Goal: Task Accomplishment & Management: Manage account settings

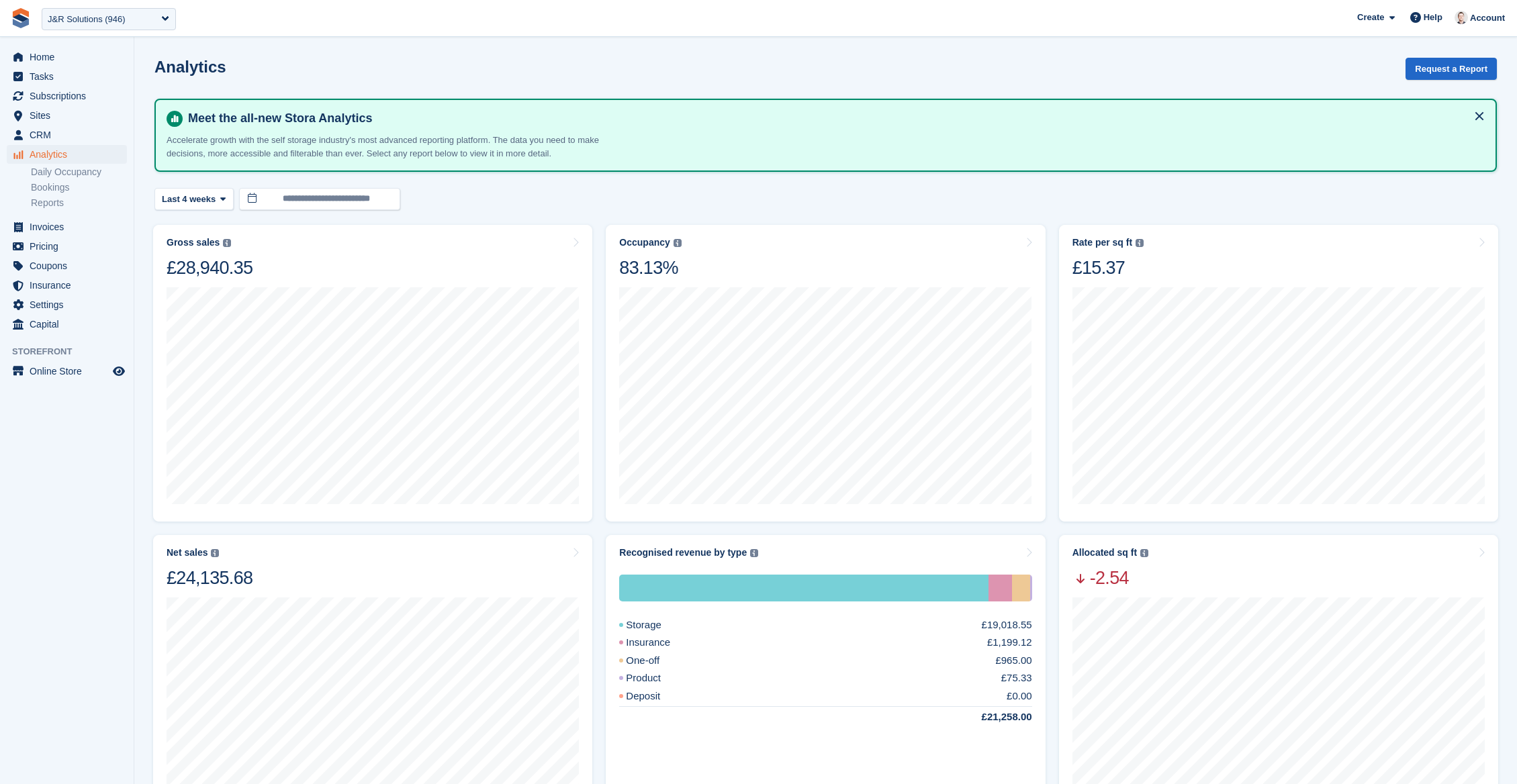
click at [18, 28] on link at bounding box center [21, 18] width 31 height 31
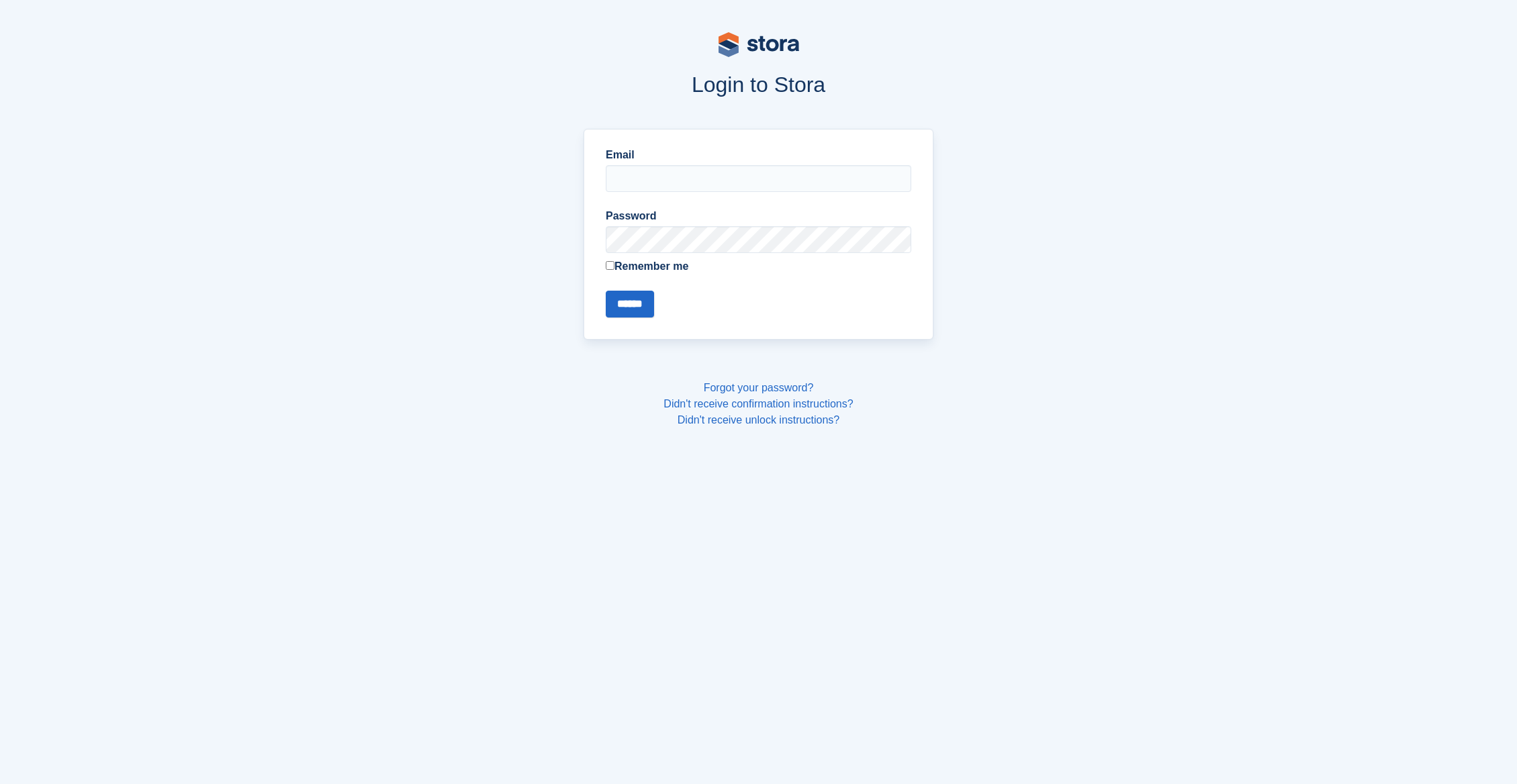
click at [0, 449] on com-1password-button at bounding box center [0, 449] width 0 height 0
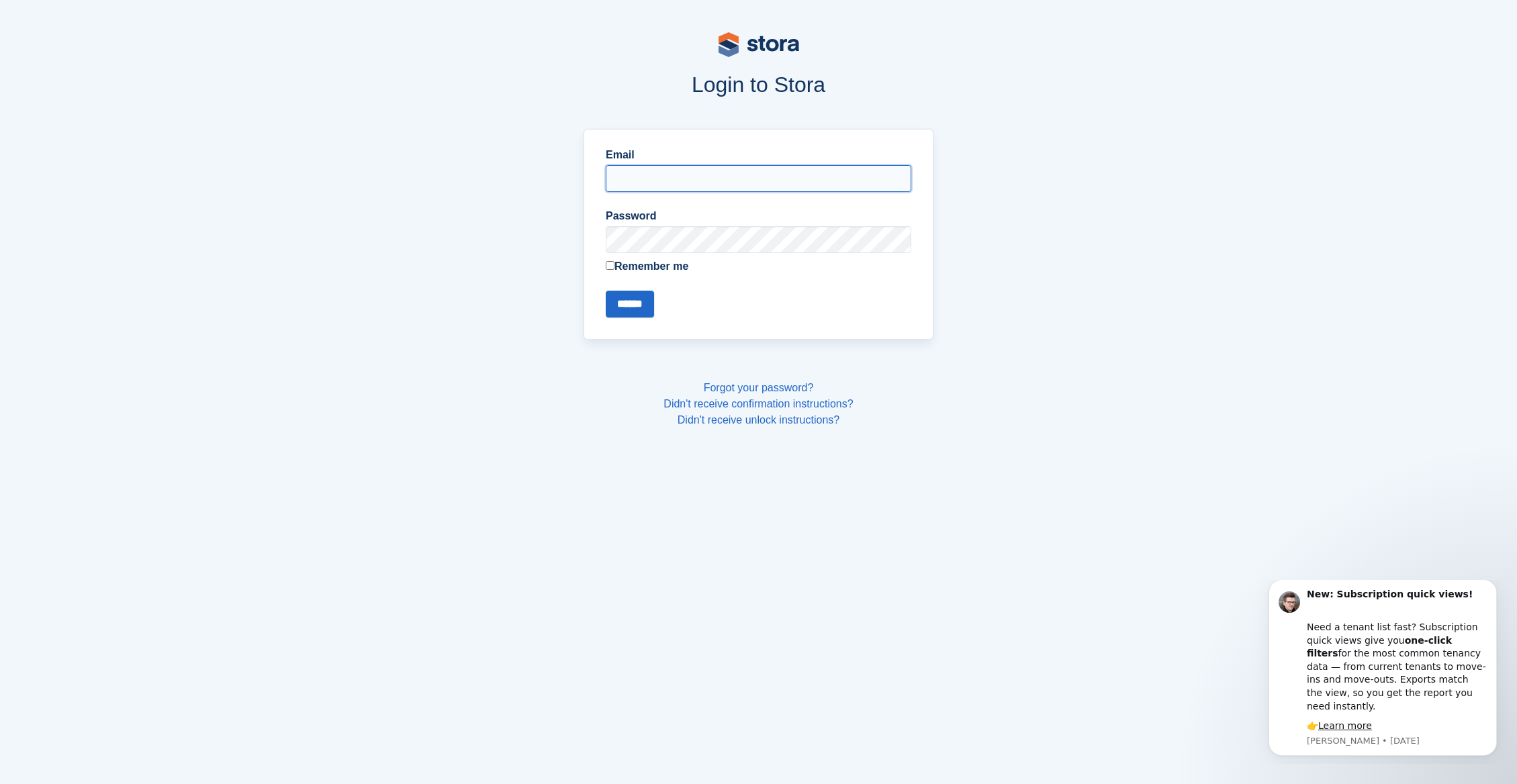
type input "**********"
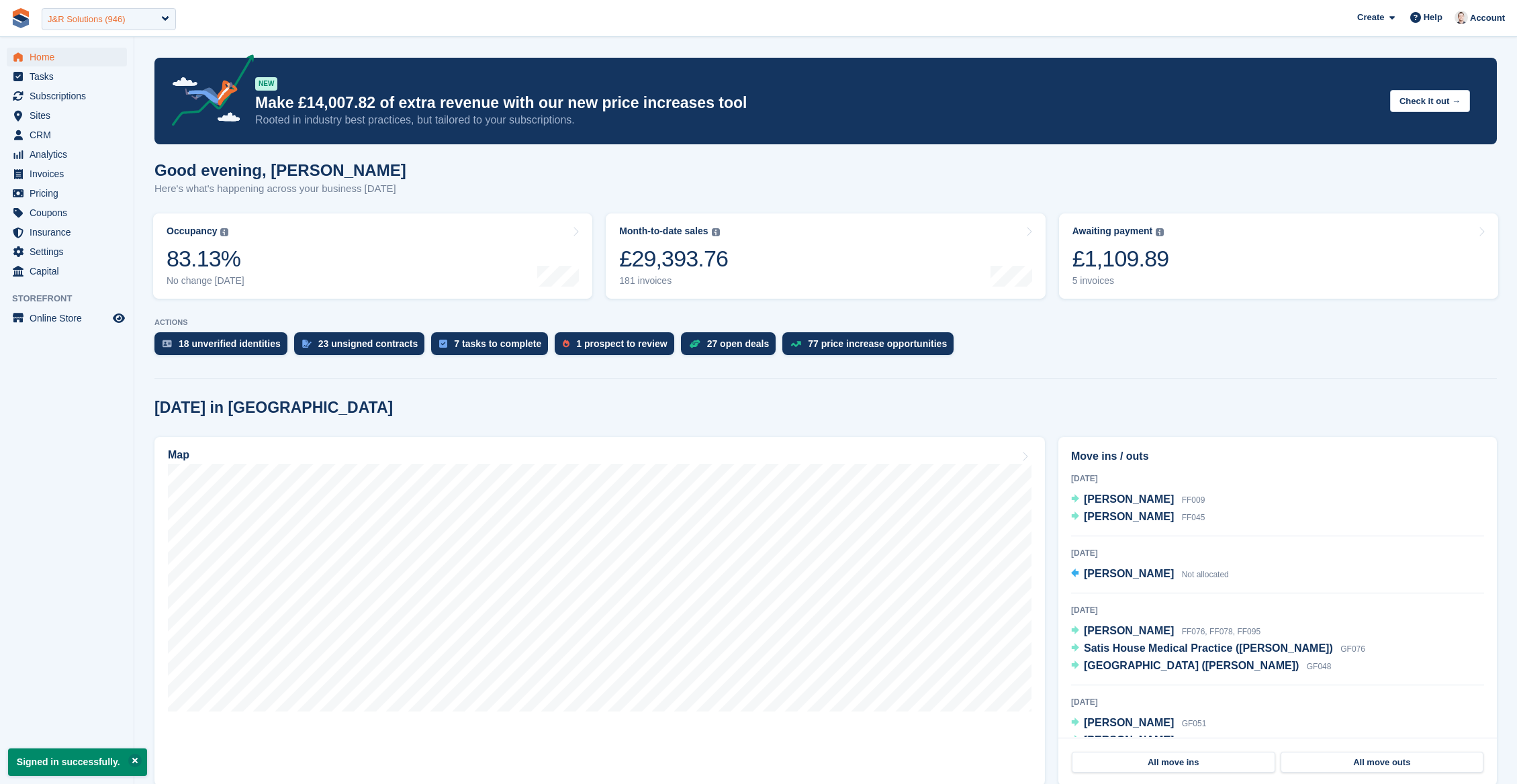
click at [77, 27] on div "J&R Solutions (946)" at bounding box center [109, 19] width 134 height 22
type input "******"
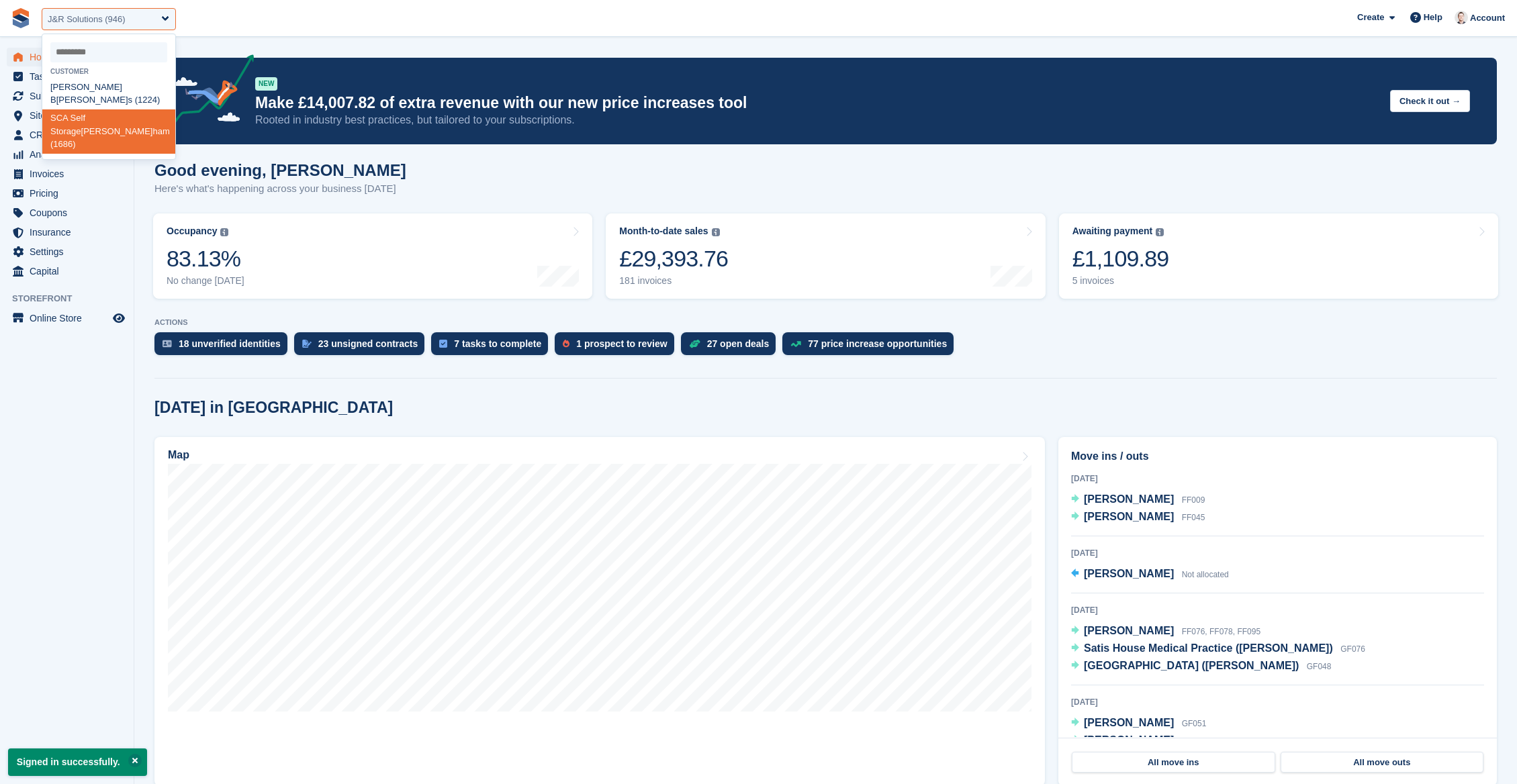
select select "****"
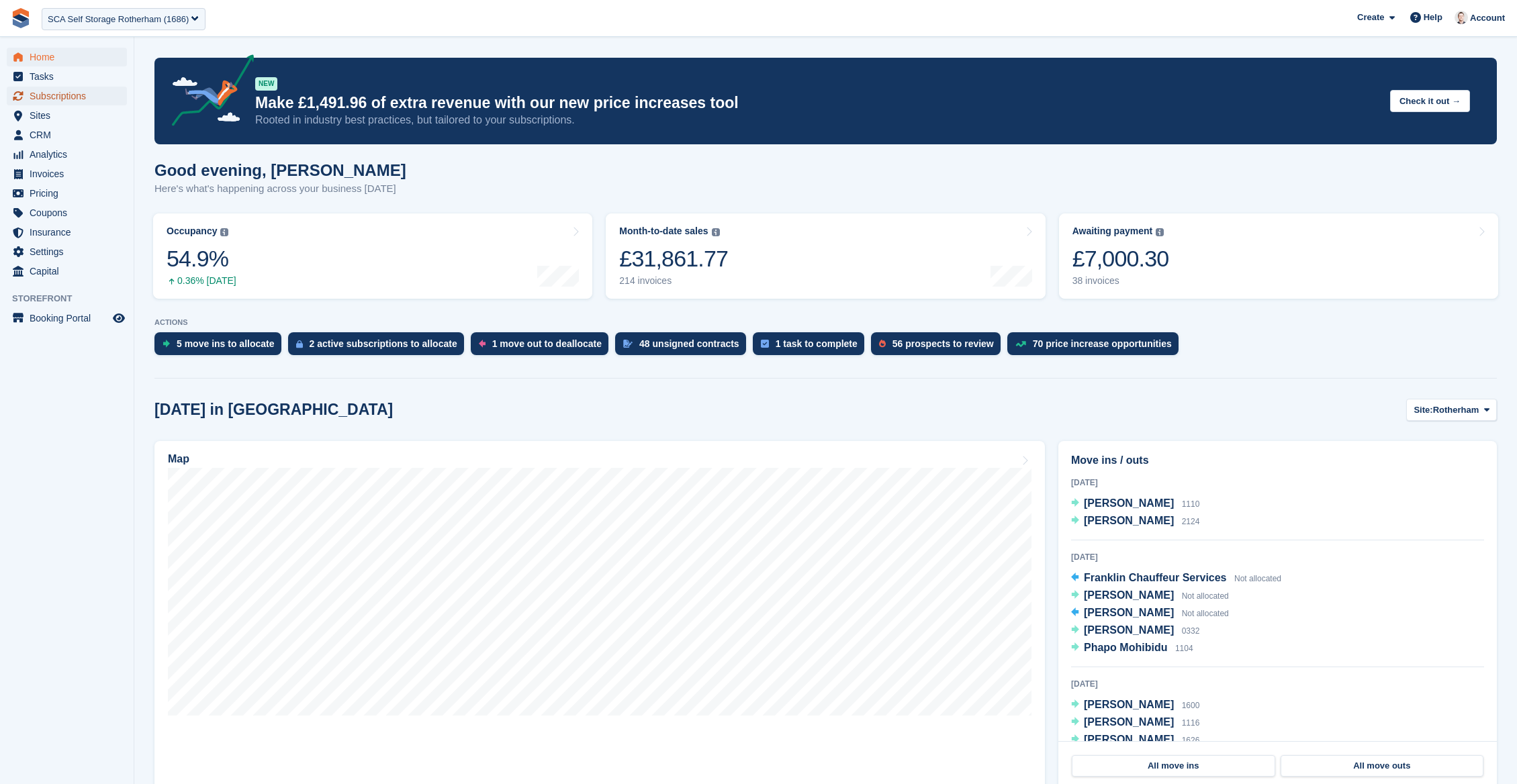
click at [77, 93] on span "Subscriptions" at bounding box center [70, 96] width 81 height 19
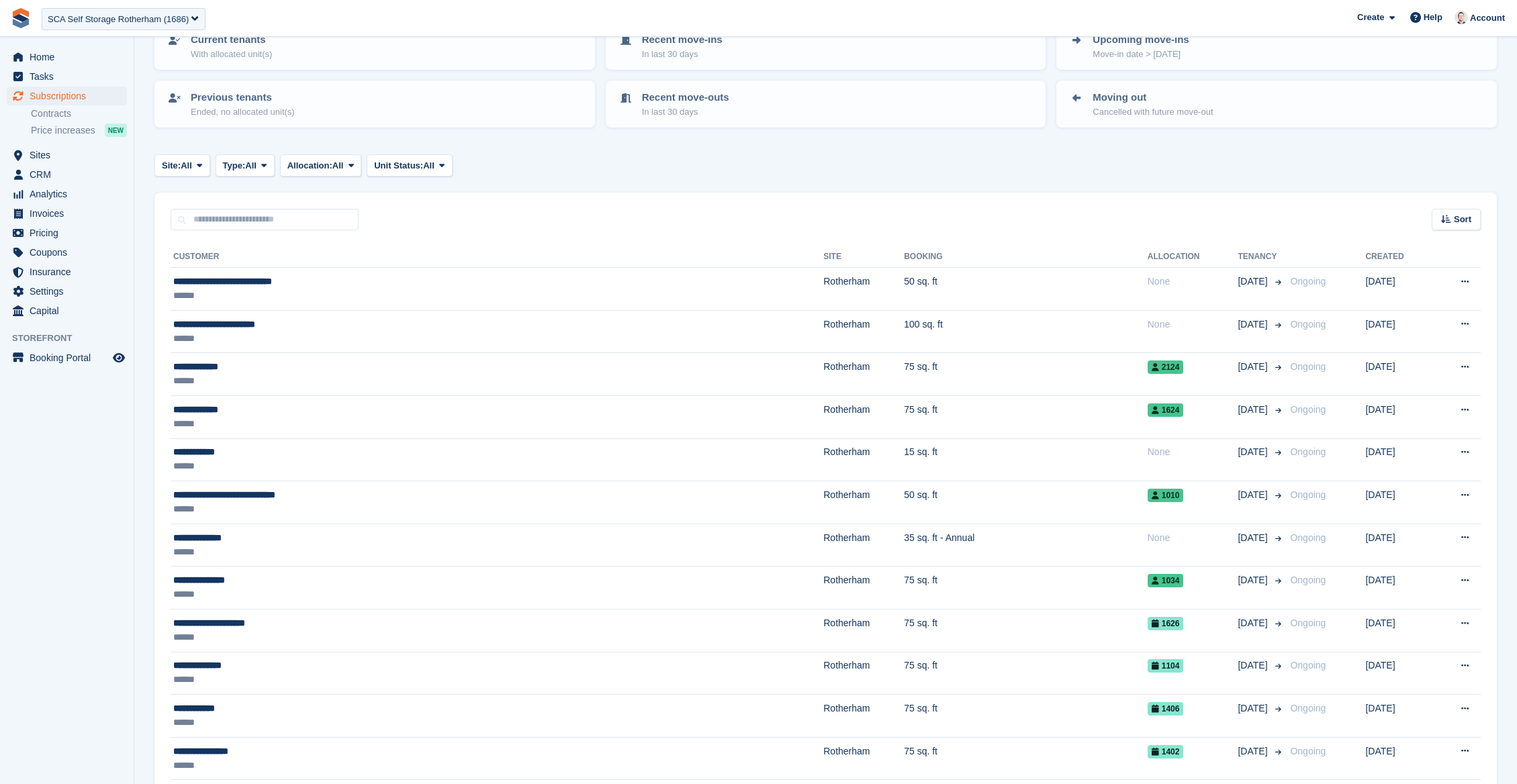
scroll to position [113, 0]
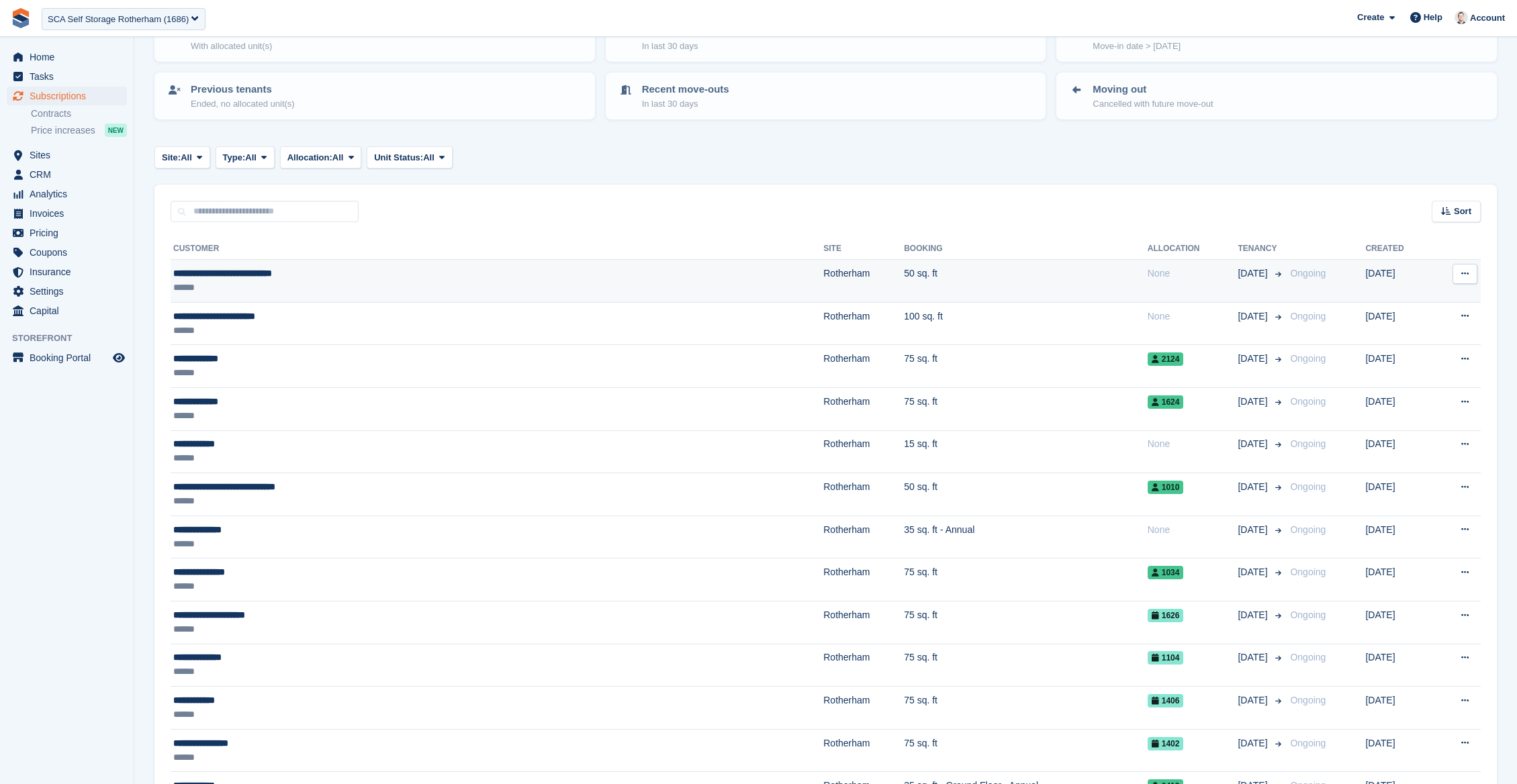
click at [904, 290] on td "50 sq. ft" at bounding box center [1025, 281] width 244 height 43
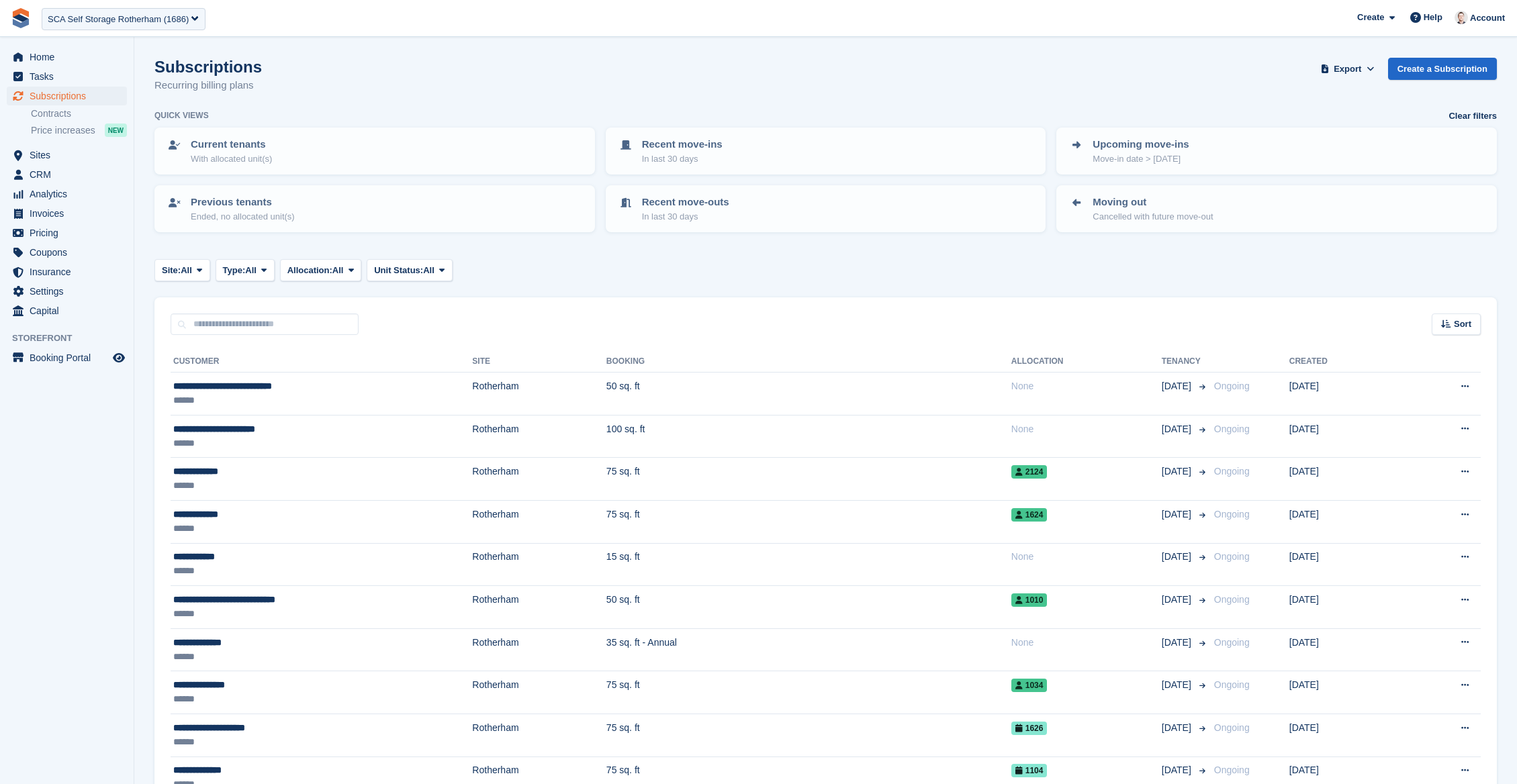
scroll to position [113, 0]
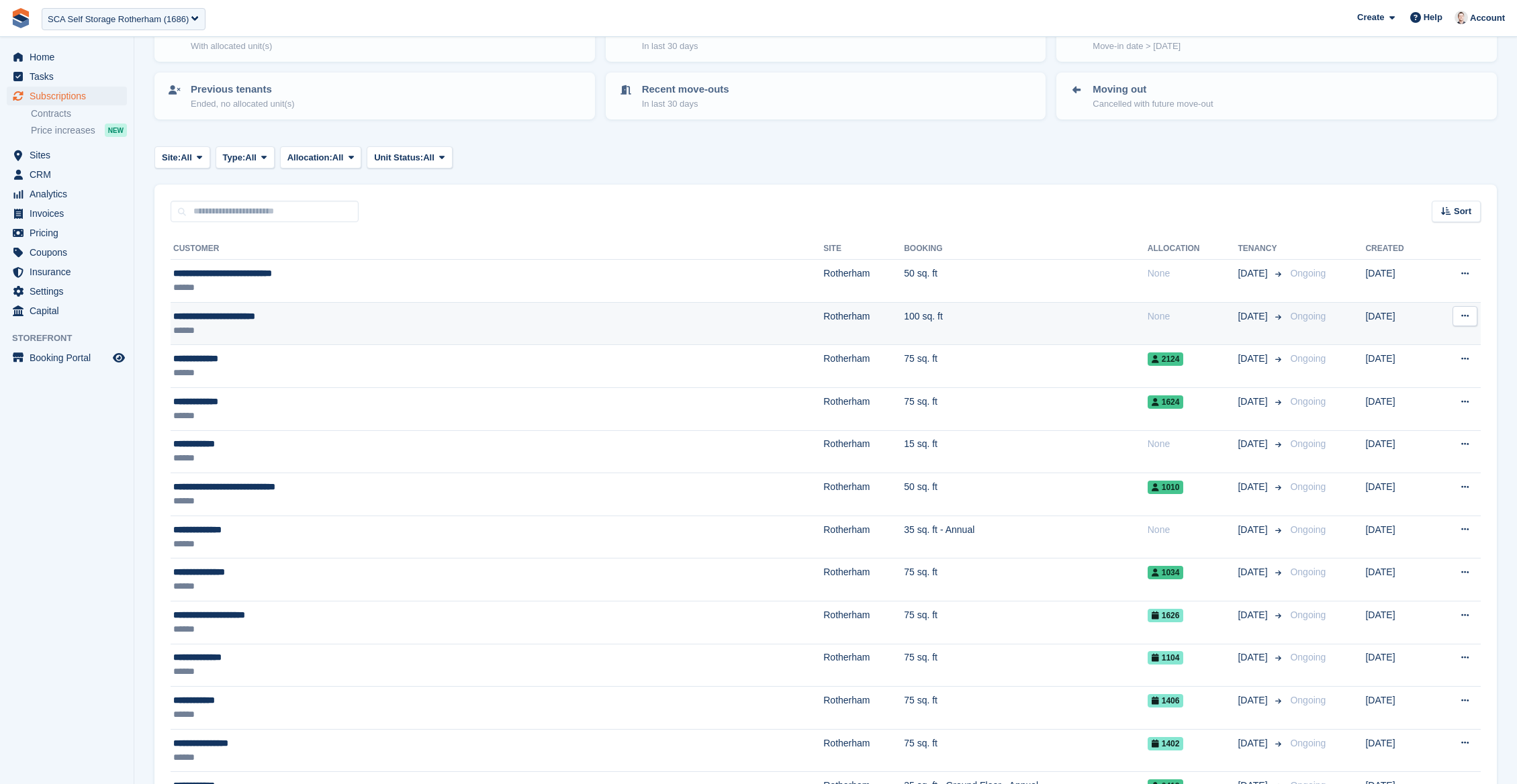
click at [1285, 330] on td "Ongoing" at bounding box center [1325, 324] width 81 height 43
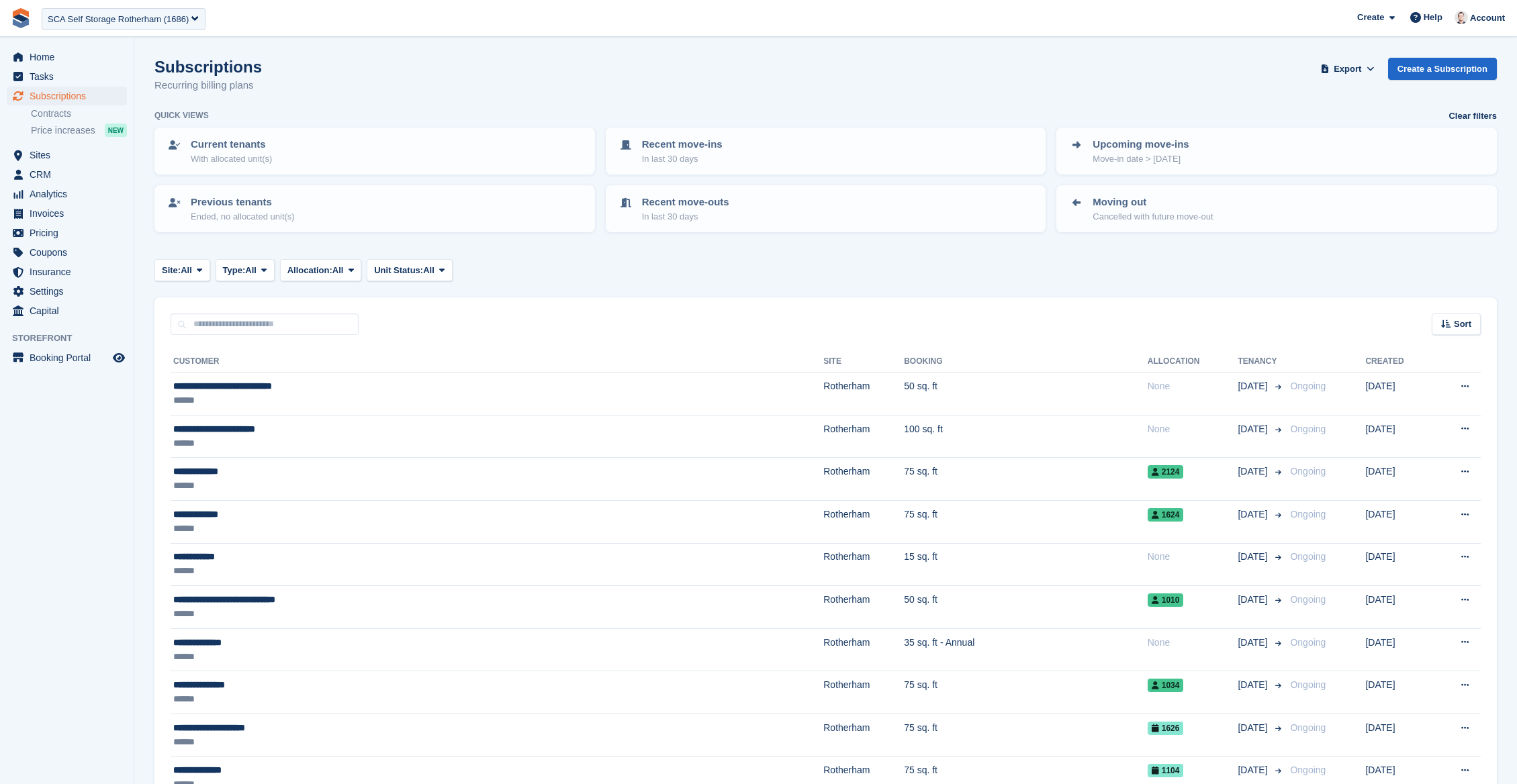
scroll to position [113, 0]
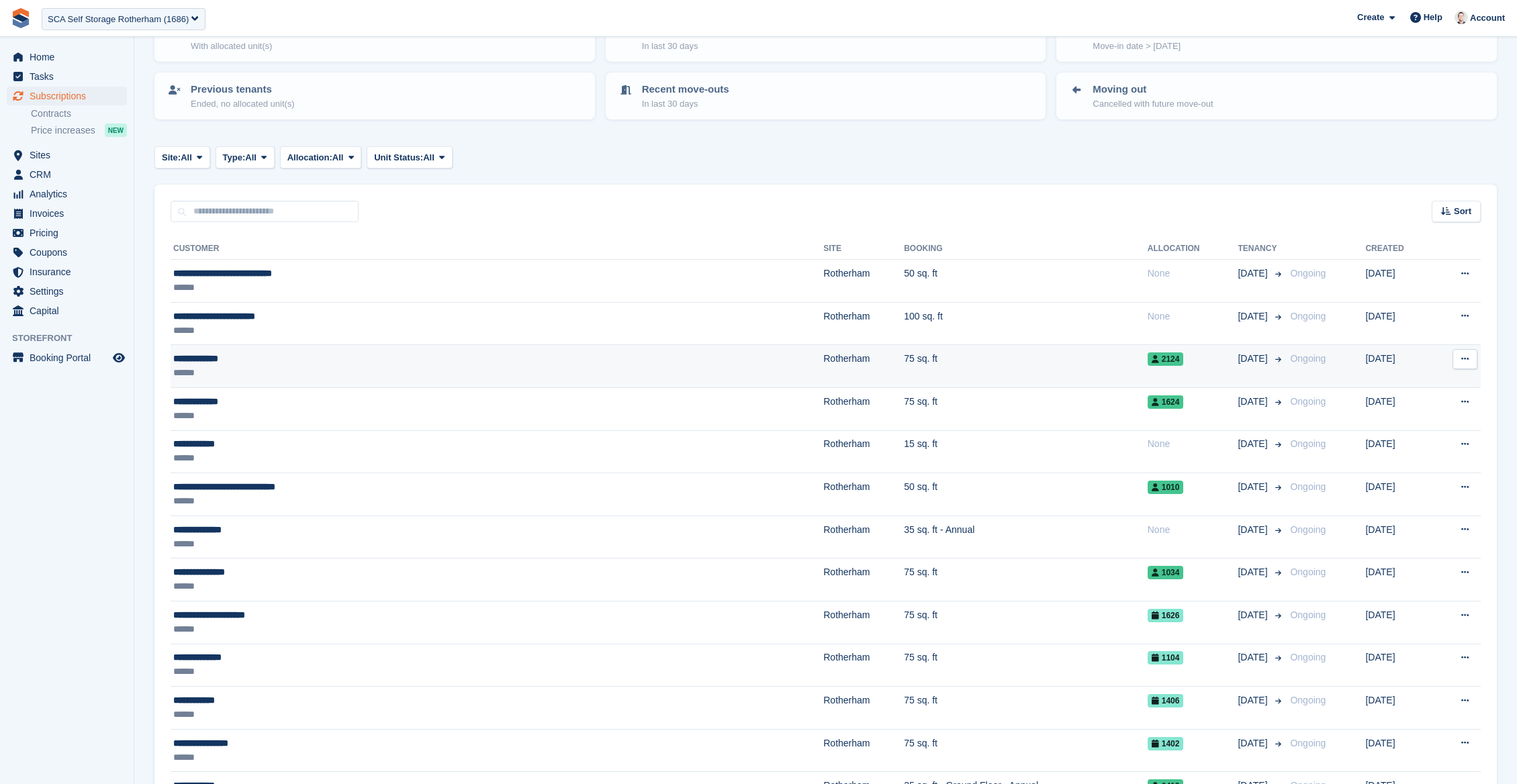
click at [1285, 373] on td "Ongoing" at bounding box center [1325, 367] width 81 height 43
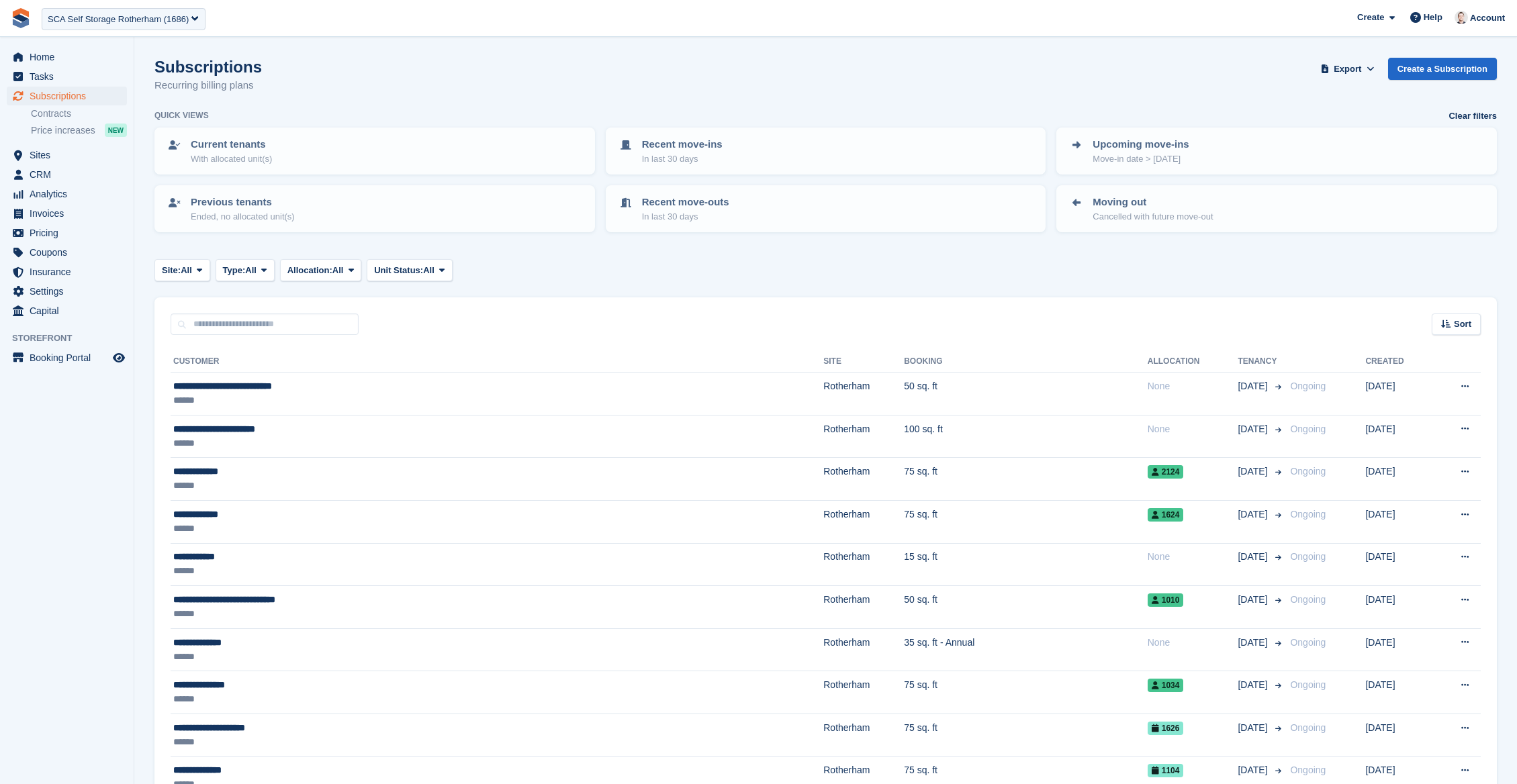
scroll to position [113, 0]
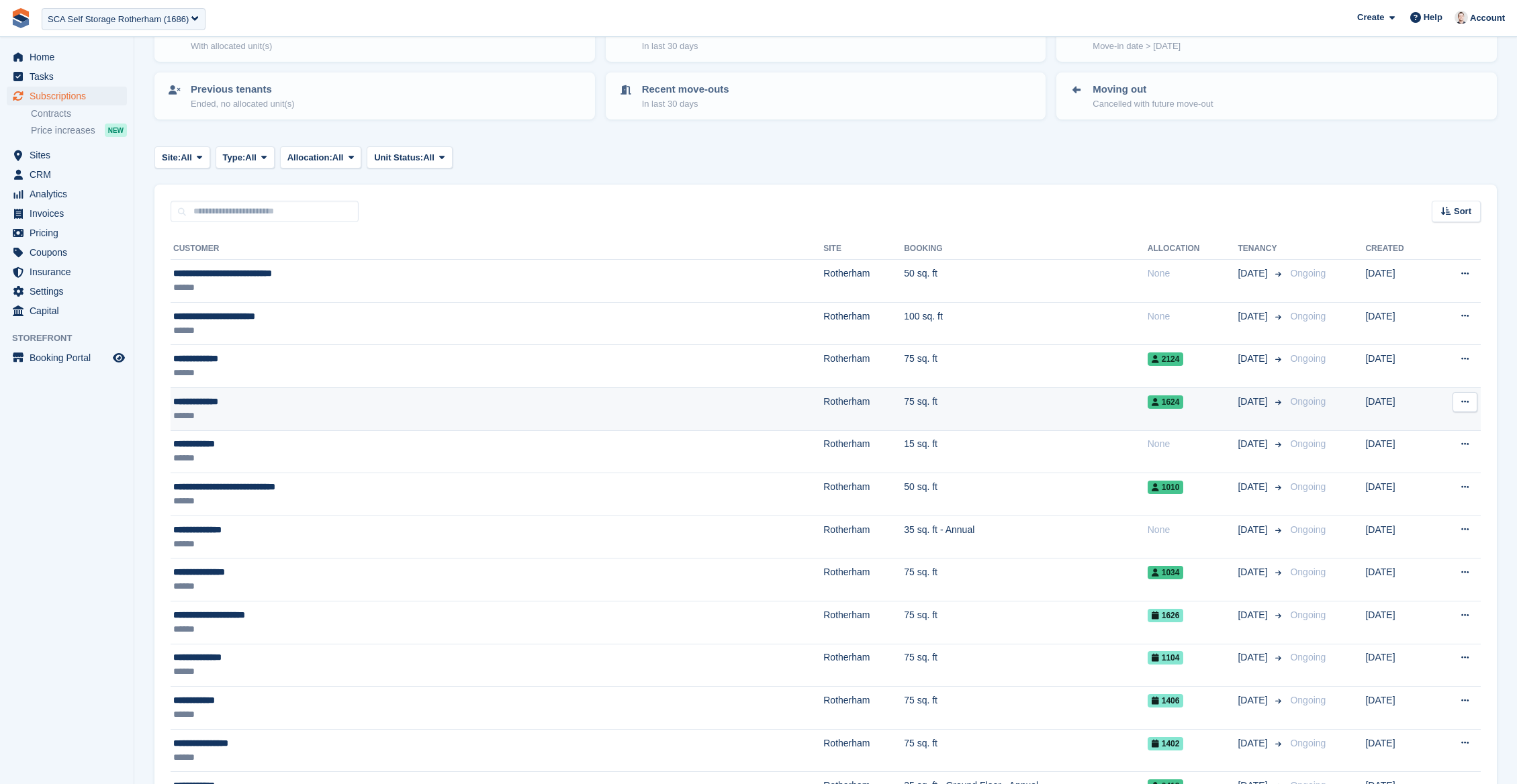
click at [1365, 407] on td "[DATE]" at bounding box center [1398, 409] width 67 height 43
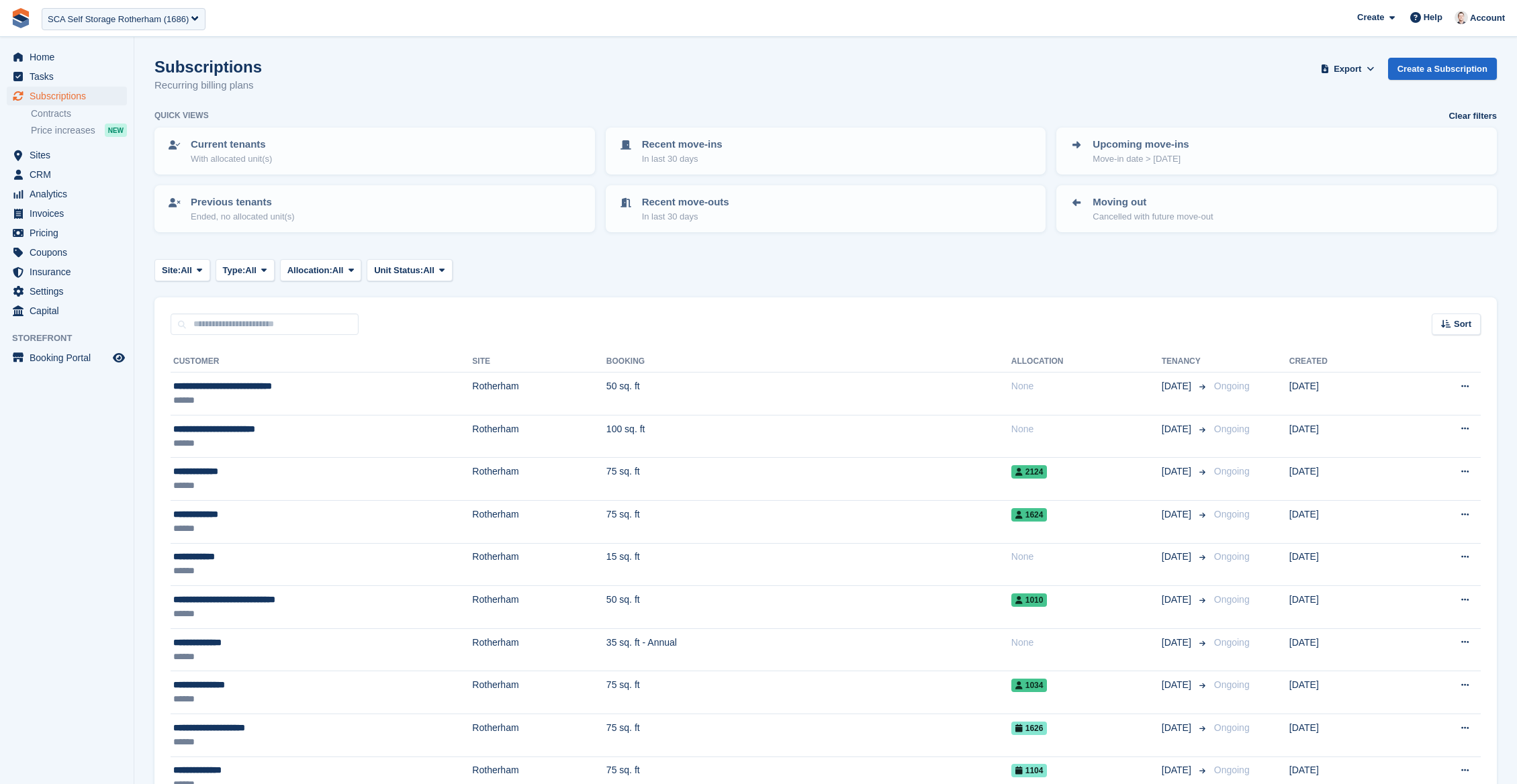
scroll to position [113, 0]
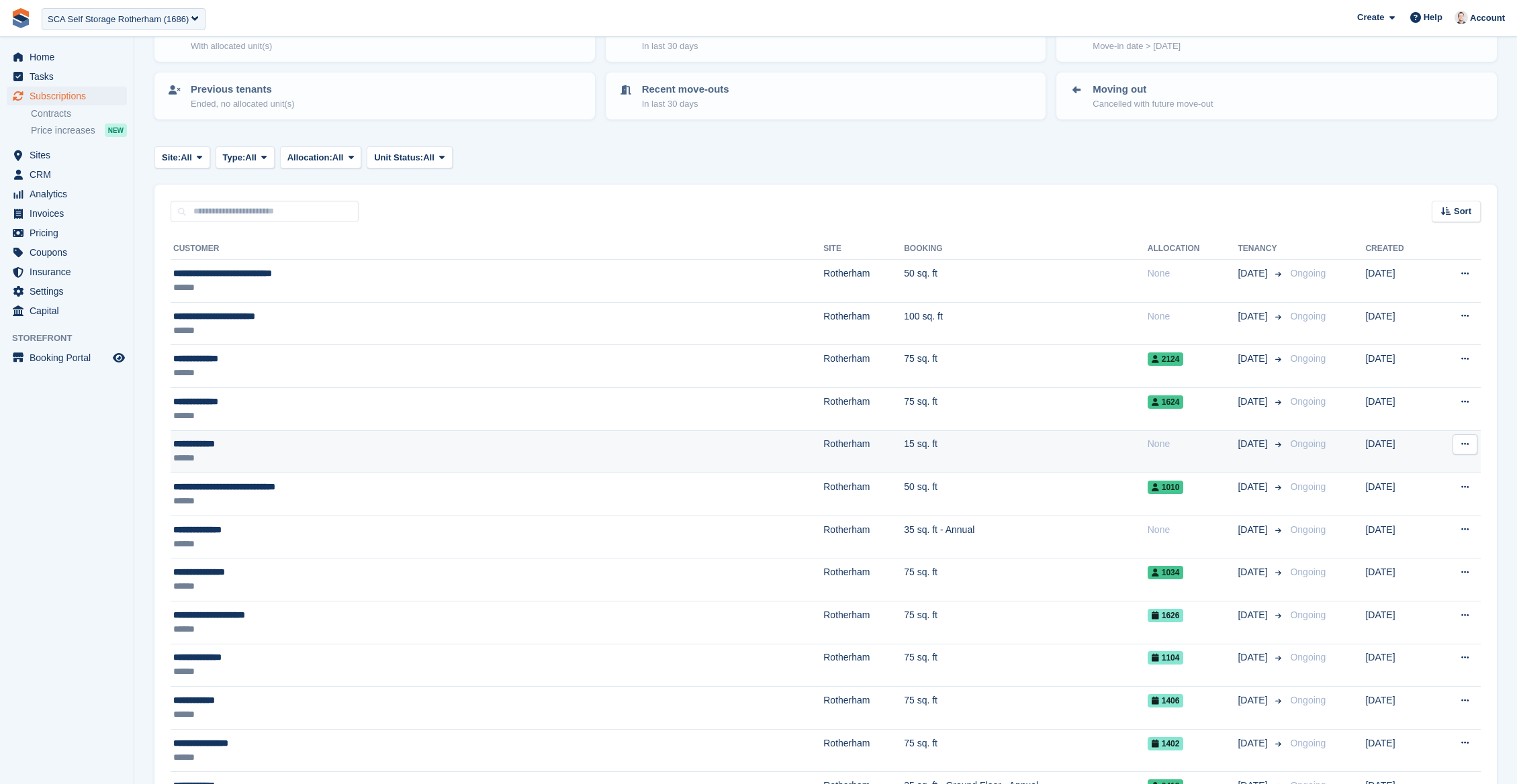
click at [1365, 443] on td "[DATE]" at bounding box center [1398, 452] width 67 height 43
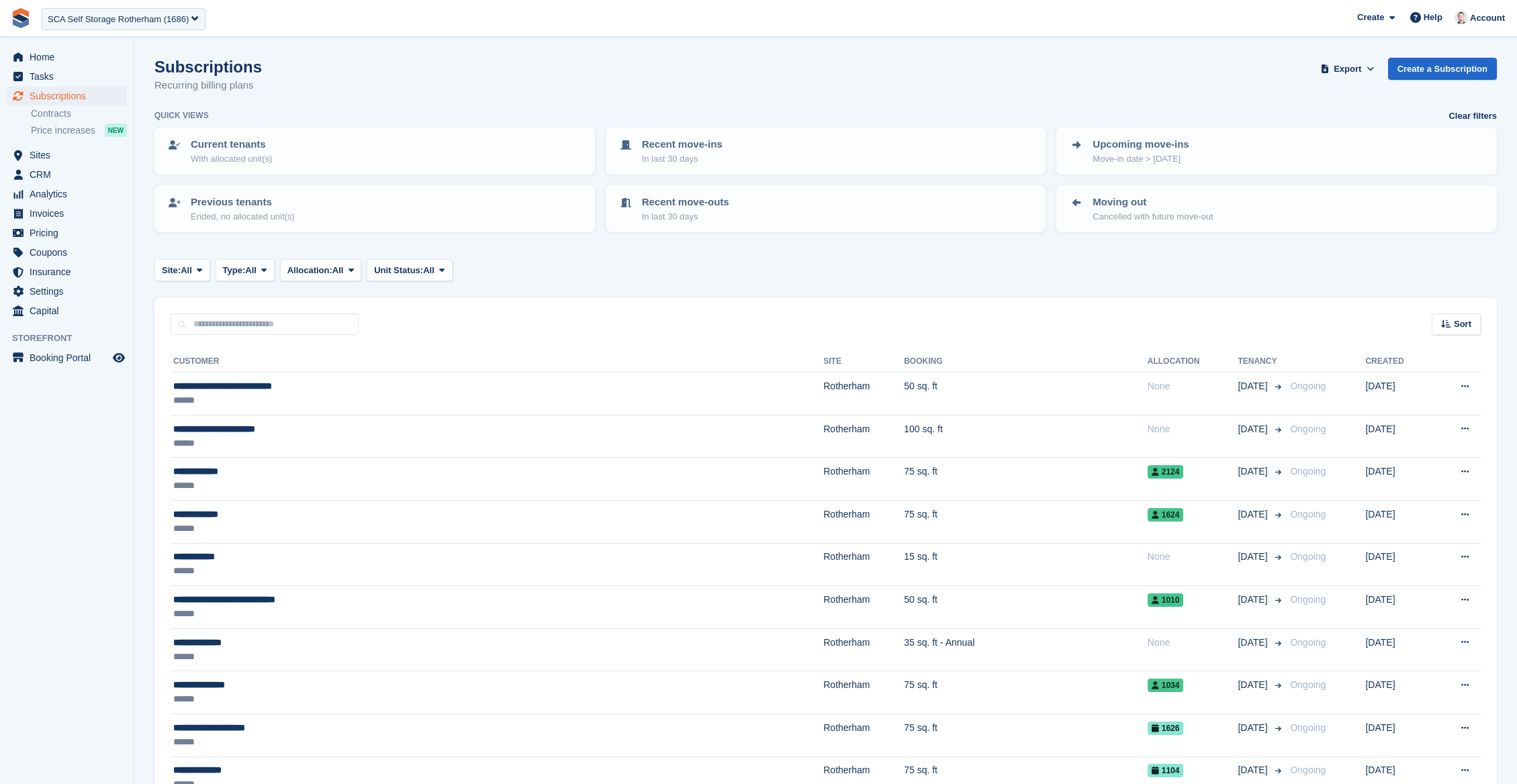
scroll to position [113, 0]
